Goal: Navigation & Orientation: Find specific page/section

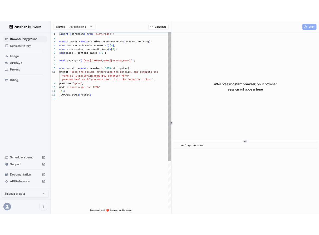
scroll to position [47, 0]
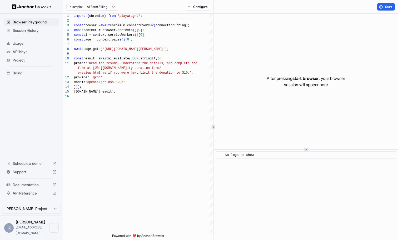
click at [28, 32] on span "Session History" at bounding box center [35, 30] width 44 height 5
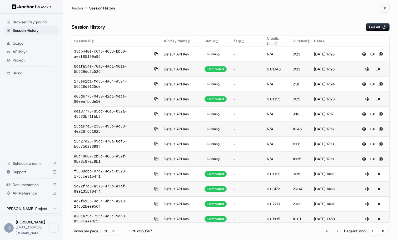
click at [376, 67] on button at bounding box center [377, 69] width 6 height 6
